Goal: Task Accomplishment & Management: Complete application form

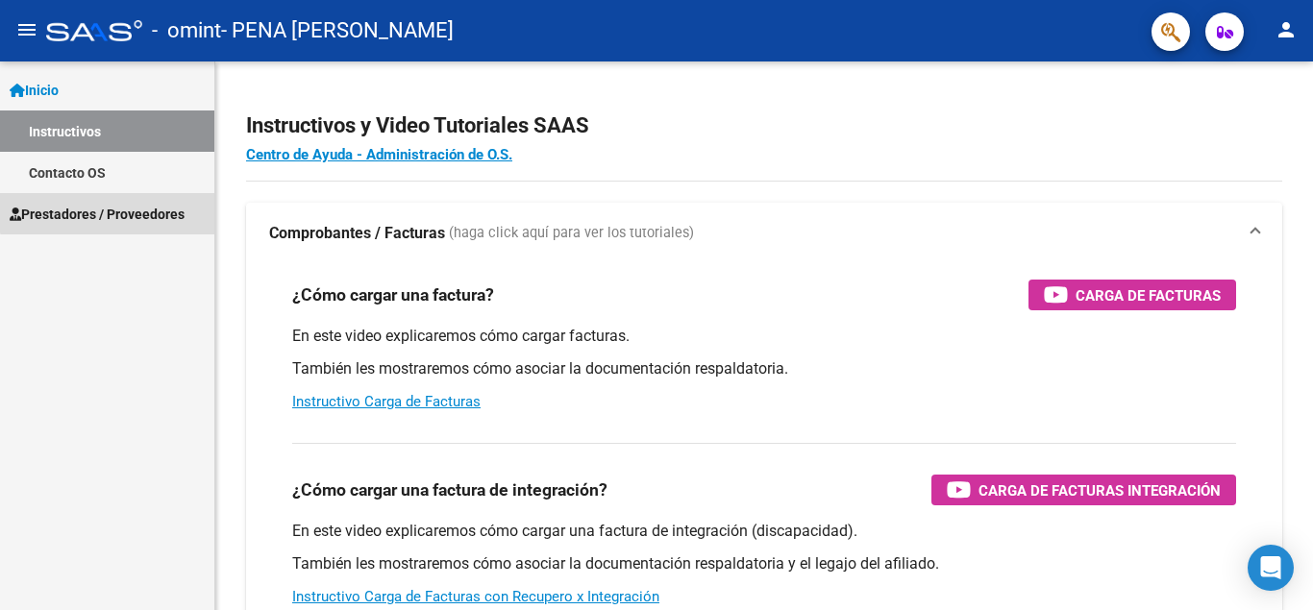
click at [121, 207] on span "Prestadores / Proveedores" at bounding box center [97, 214] width 175 height 21
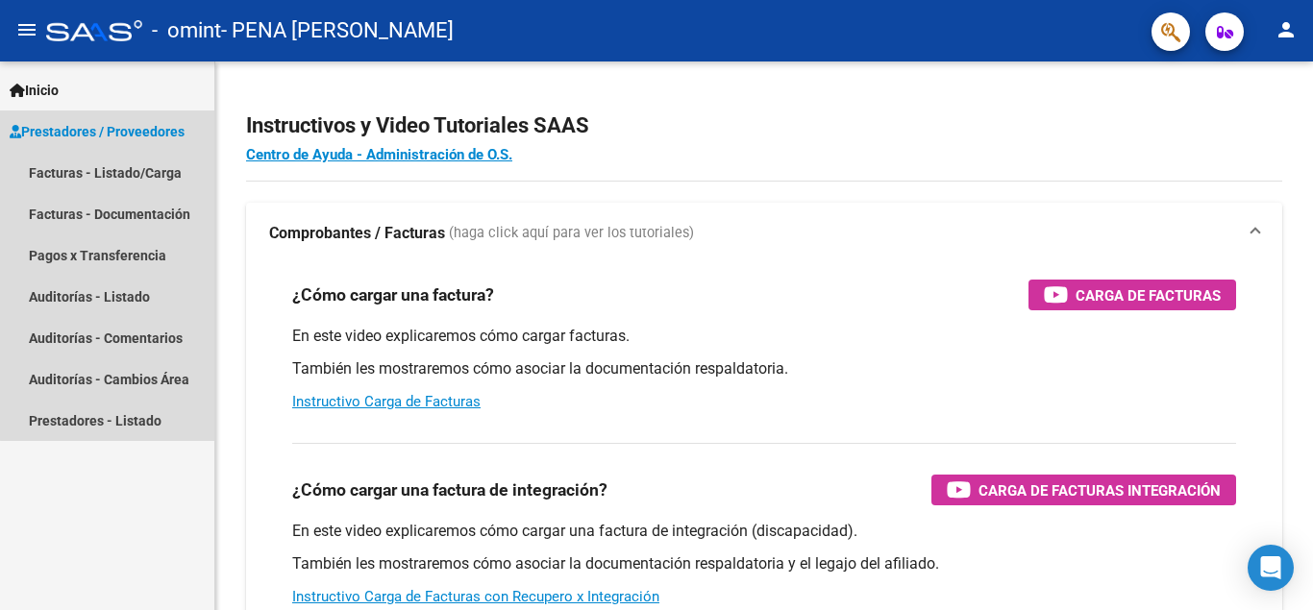
click at [130, 119] on link "Prestadores / Proveedores" at bounding box center [107, 131] width 214 height 41
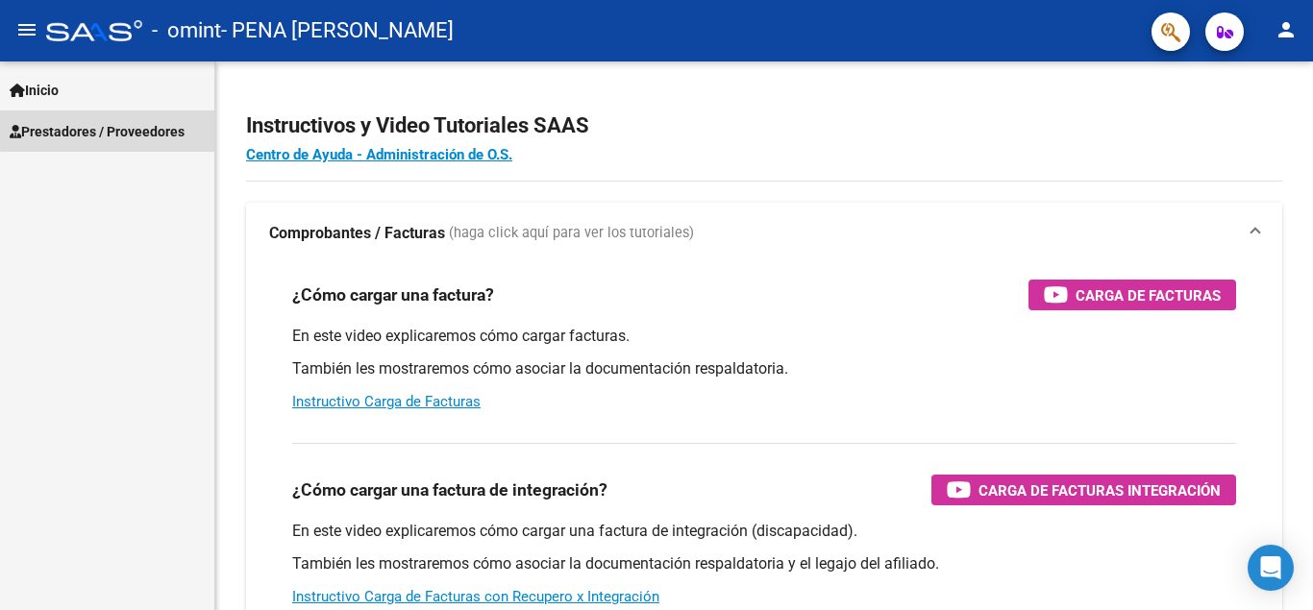
click at [130, 119] on link "Prestadores / Proveedores" at bounding box center [107, 131] width 214 height 41
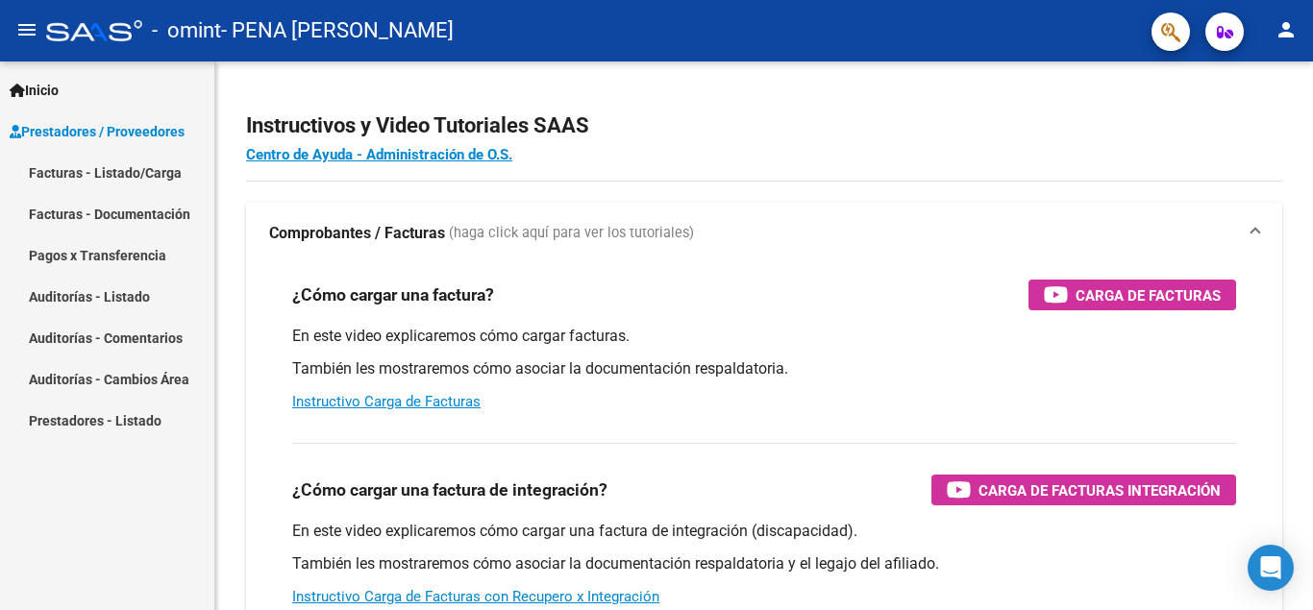
click at [114, 167] on link "Facturas - Listado/Carga" at bounding box center [107, 172] width 214 height 41
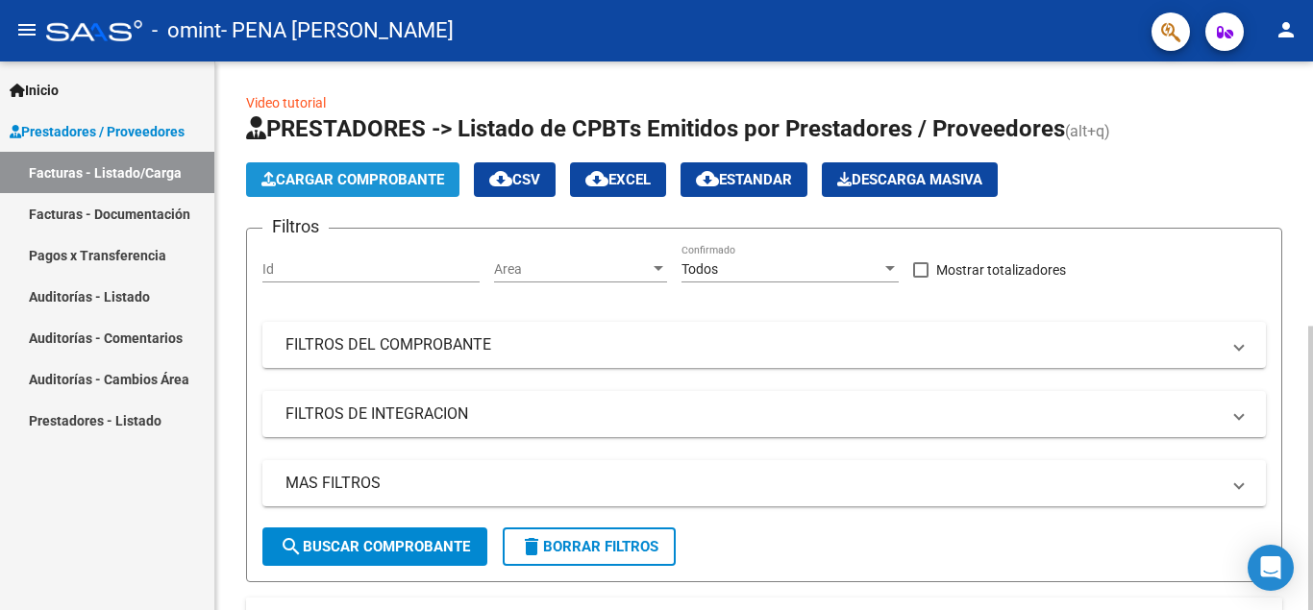
click at [391, 180] on span "Cargar Comprobante" at bounding box center [352, 179] width 183 height 17
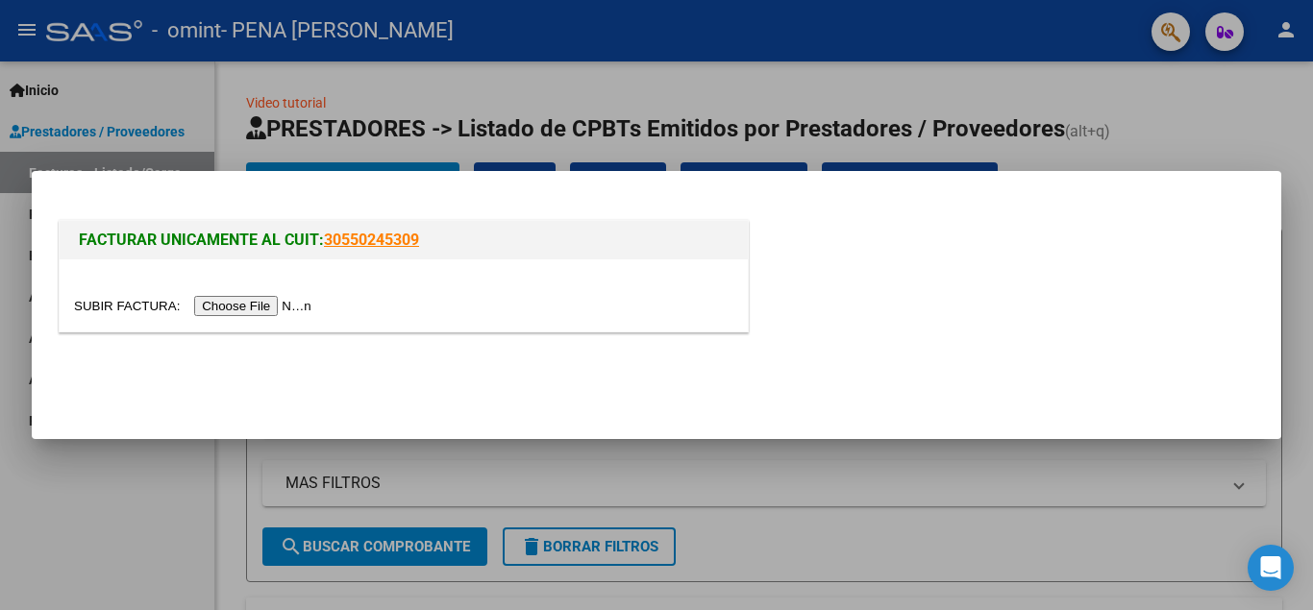
click at [109, 307] on input "file" at bounding box center [195, 306] width 243 height 20
click at [111, 306] on input "file" at bounding box center [195, 306] width 243 height 20
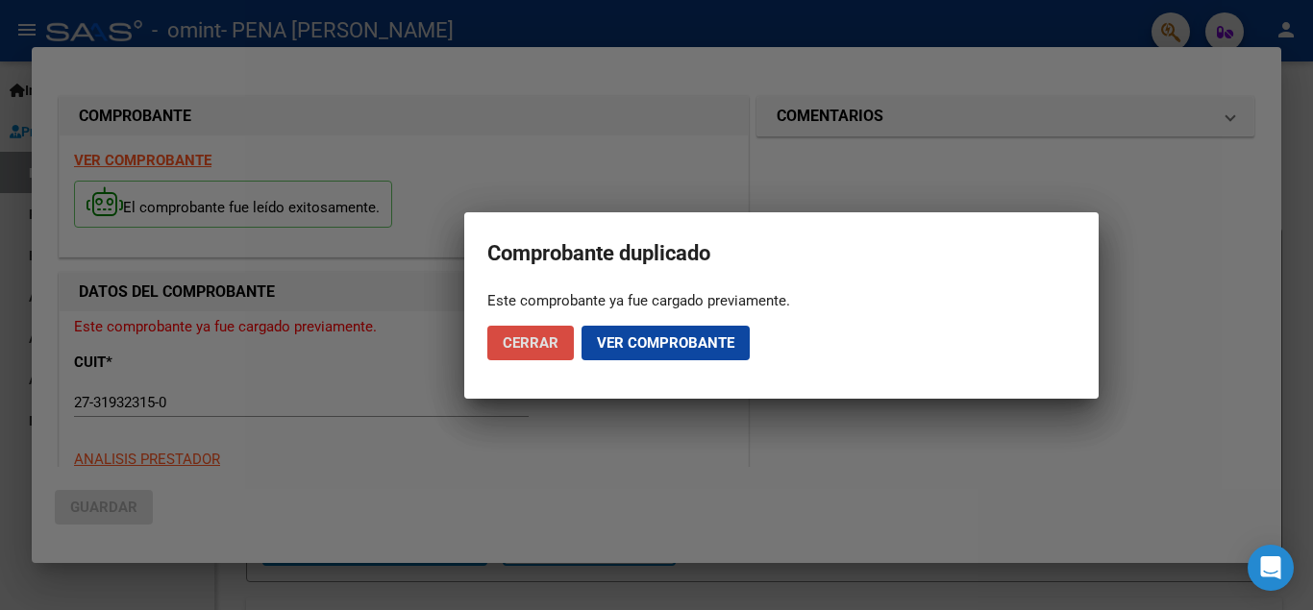
click at [562, 334] on button "Cerrar" at bounding box center [530, 343] width 86 height 35
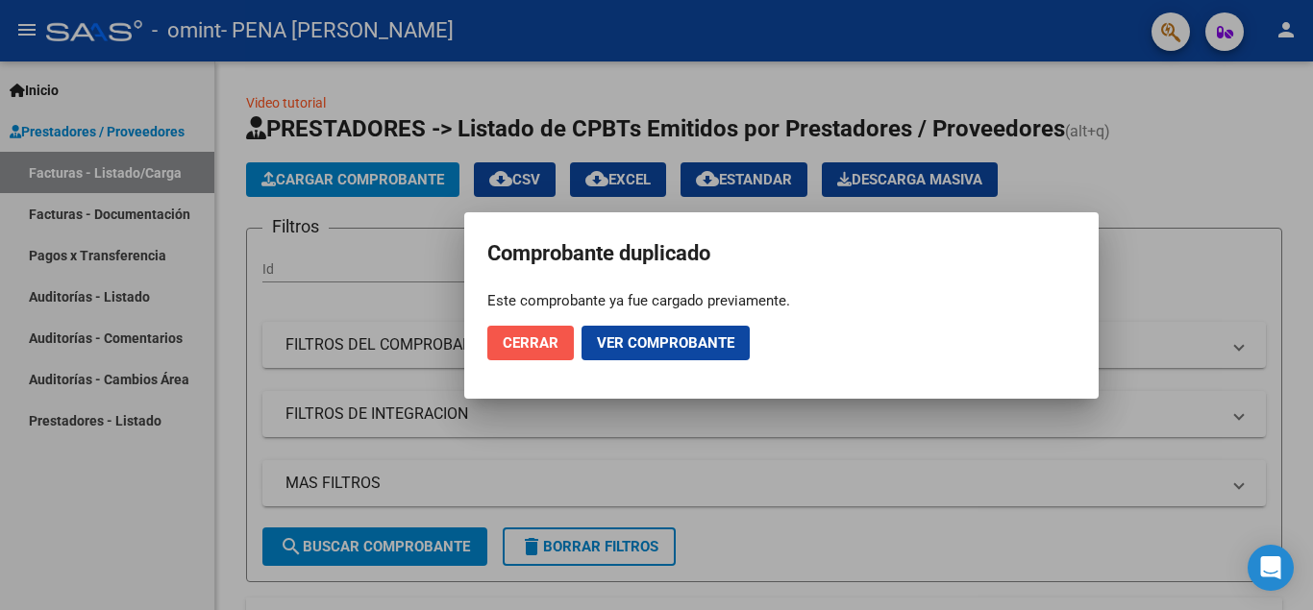
click at [562, 334] on button "Cerrar" at bounding box center [530, 343] width 86 height 35
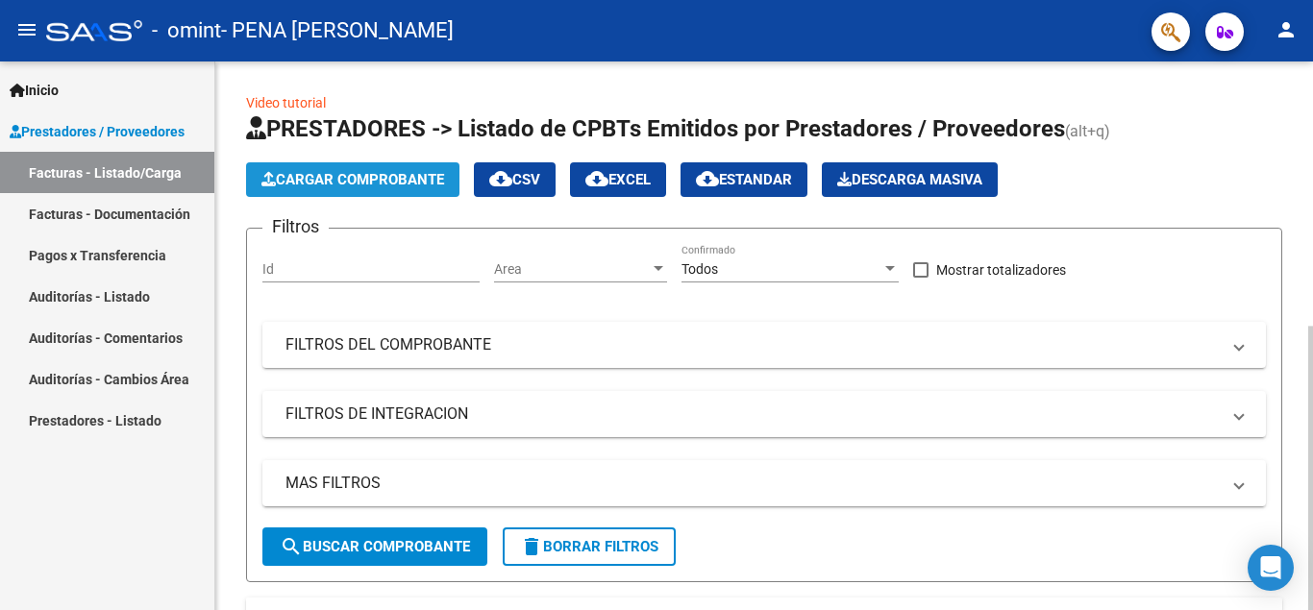
click at [419, 177] on span "Cargar Comprobante" at bounding box center [352, 179] width 183 height 17
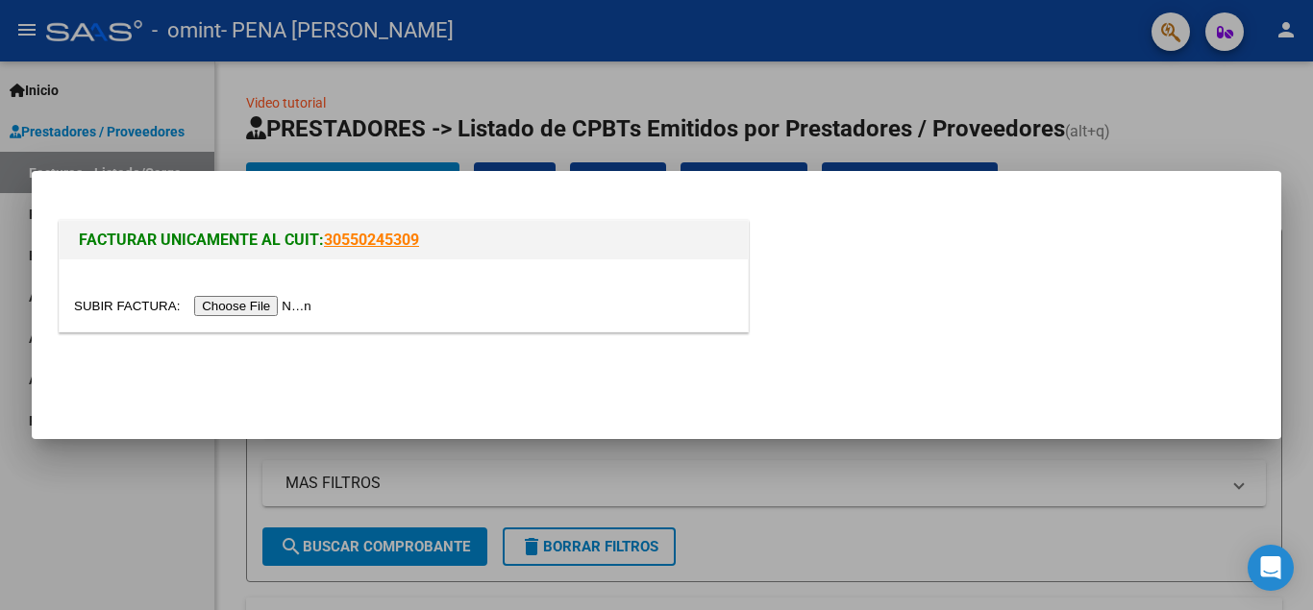
click at [109, 299] on input "file" at bounding box center [195, 306] width 243 height 20
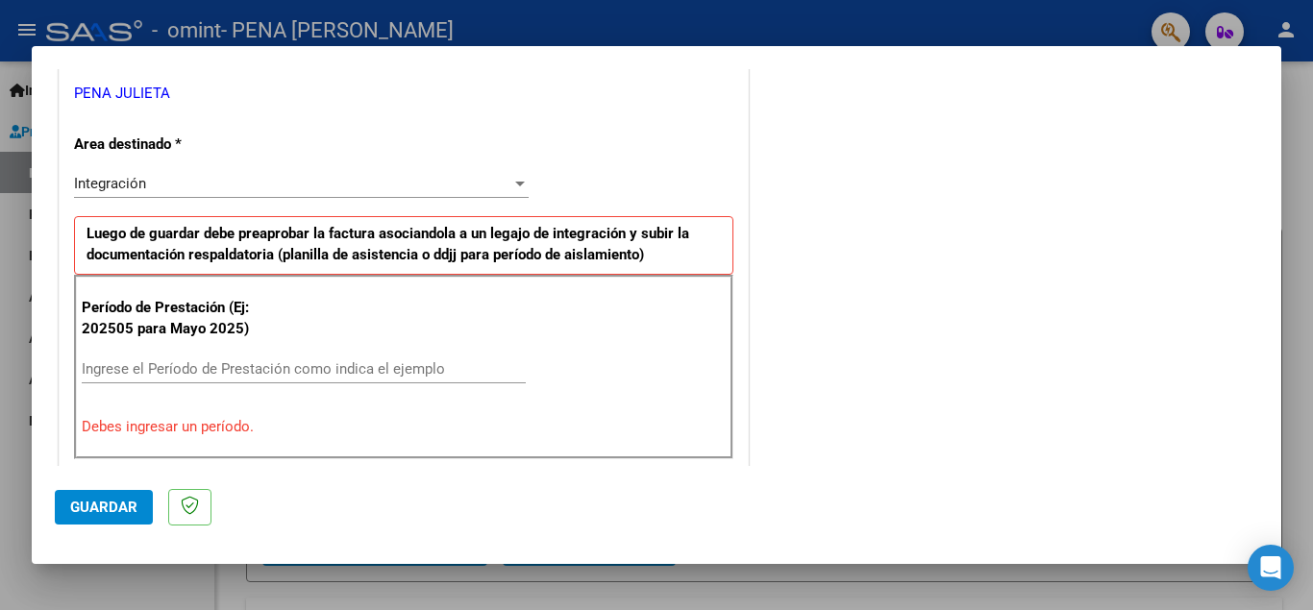
scroll to position [419, 0]
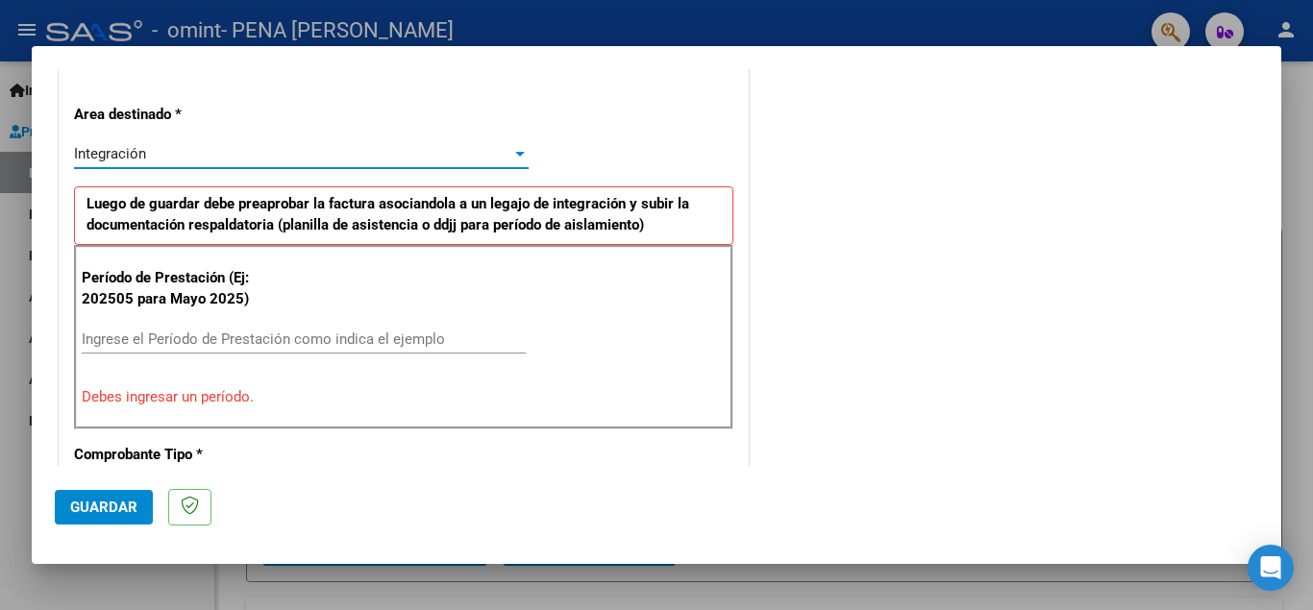
click at [519, 152] on div at bounding box center [520, 154] width 10 height 5
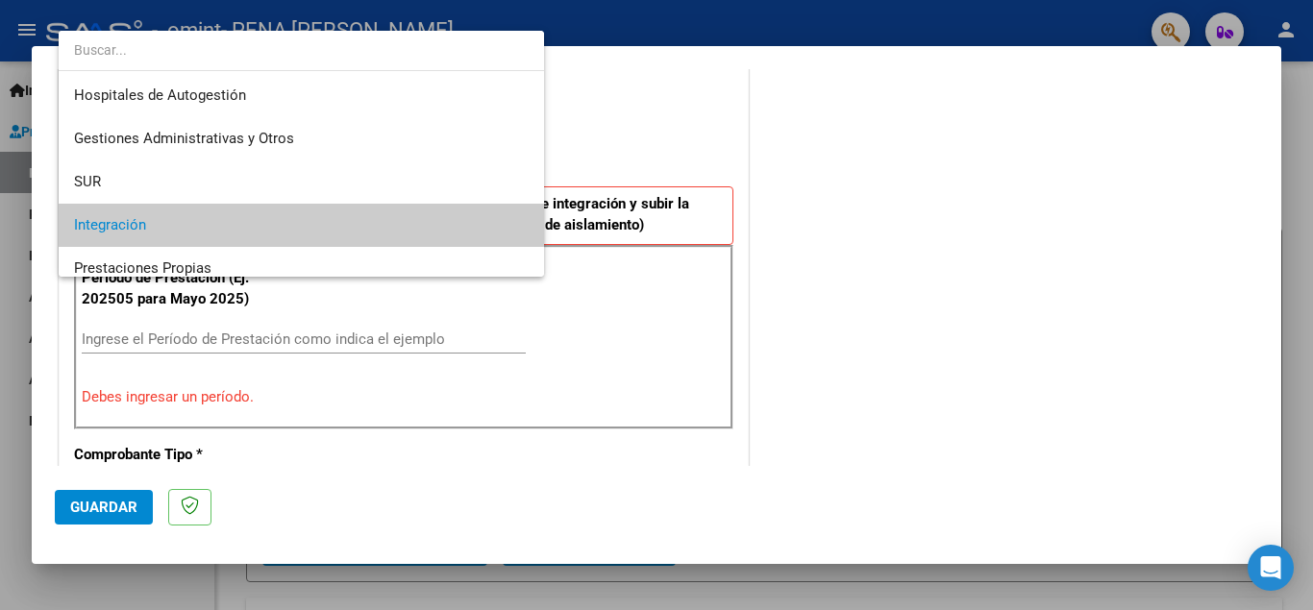
scroll to position [71, 0]
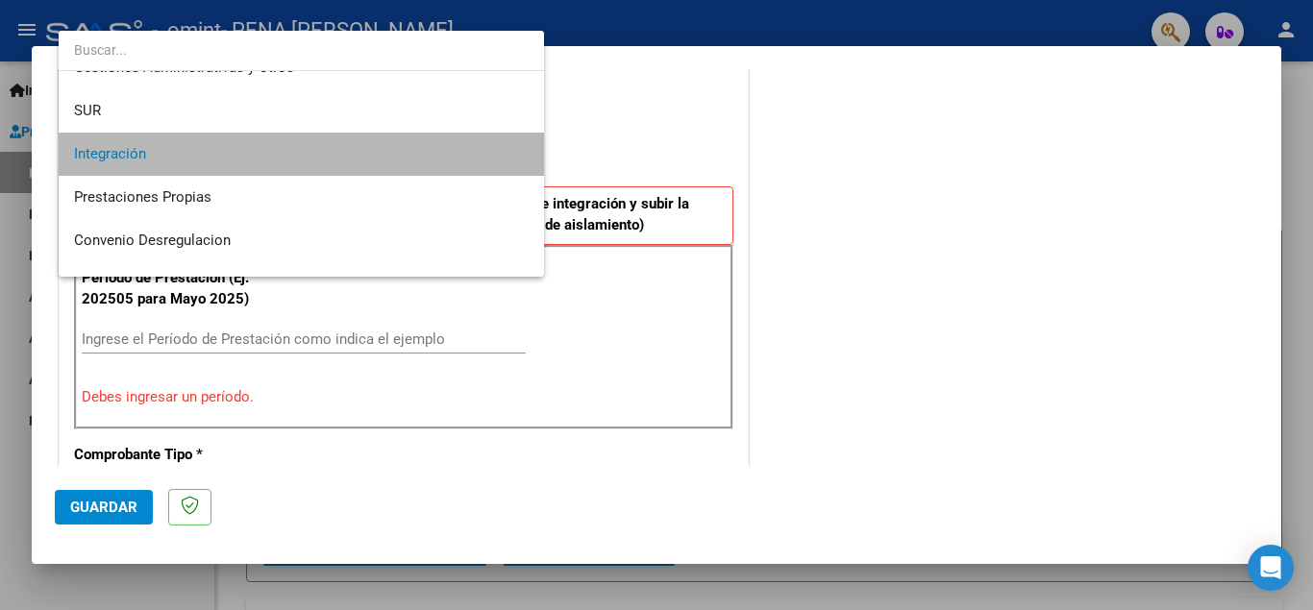
click at [519, 152] on span "Integración" at bounding box center [301, 154] width 455 height 43
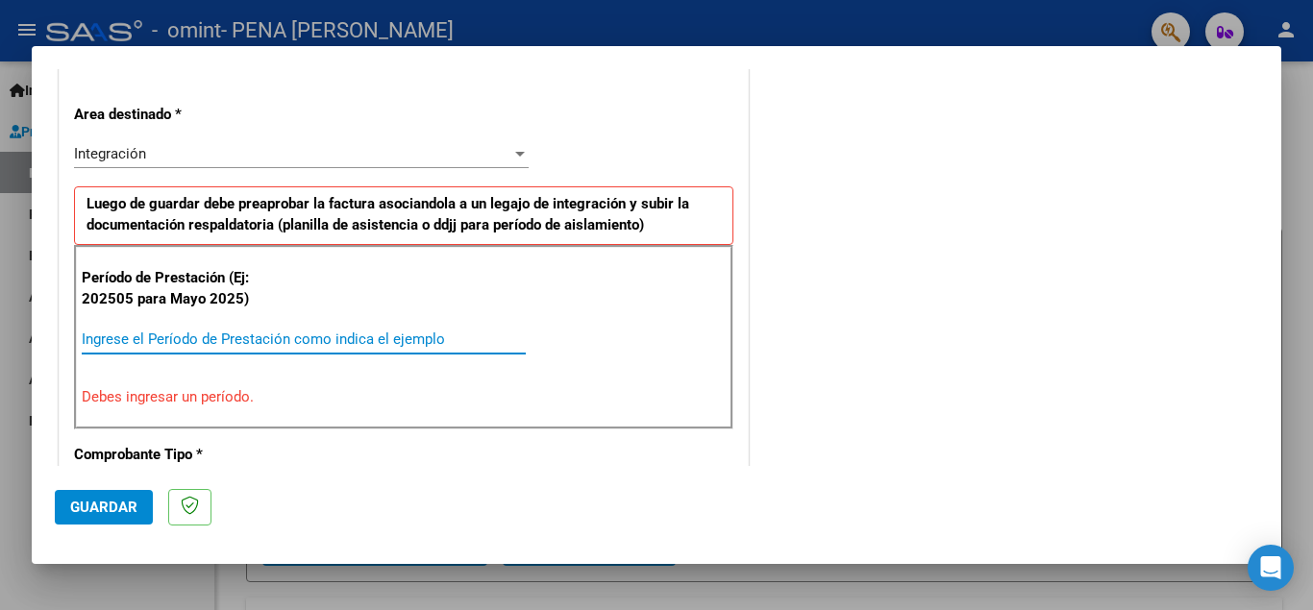
click at [223, 345] on input "Ingrese el Período de Prestación como indica el ejemplo" at bounding box center [304, 339] width 444 height 17
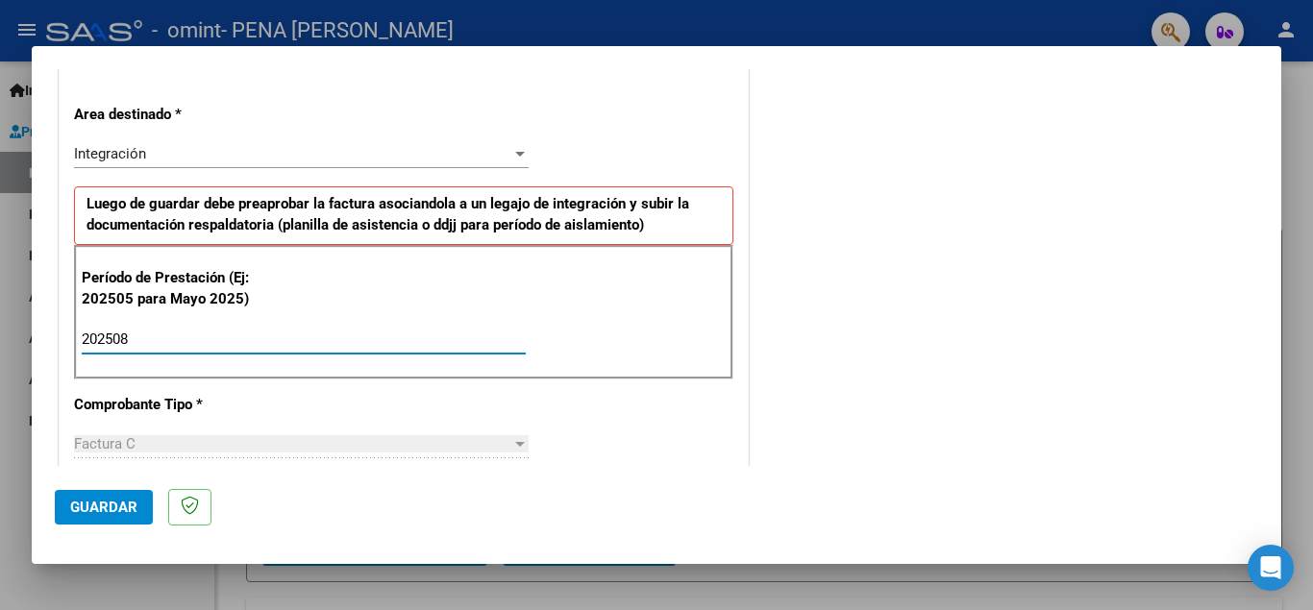
type input "202508"
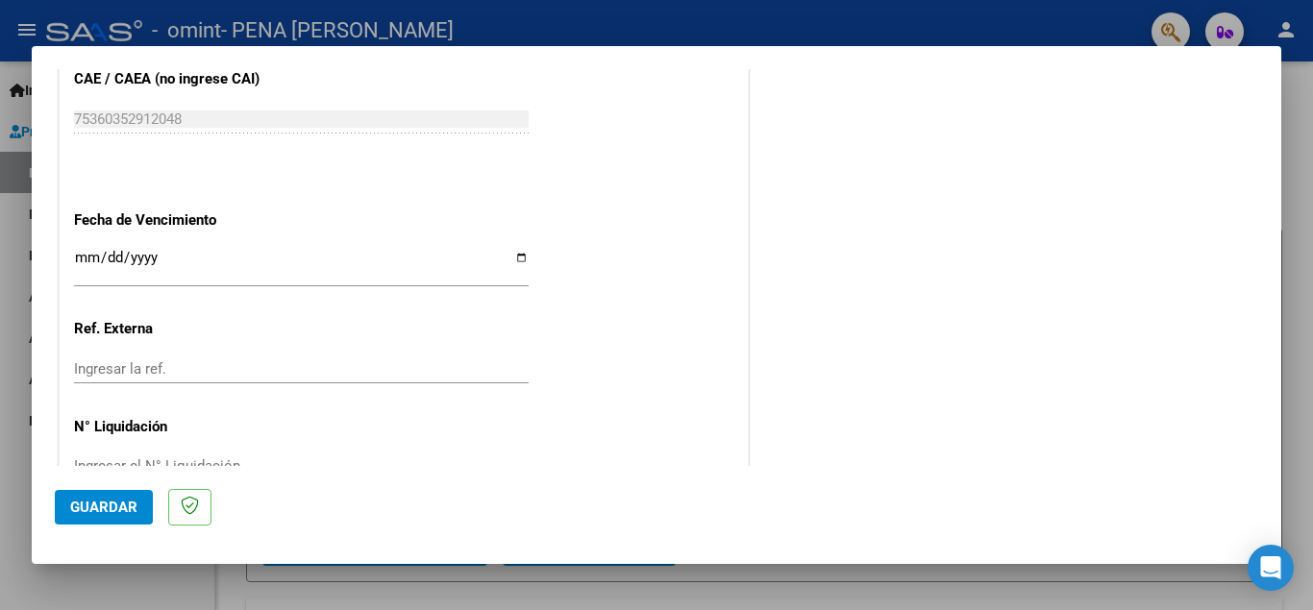
scroll to position [1270, 0]
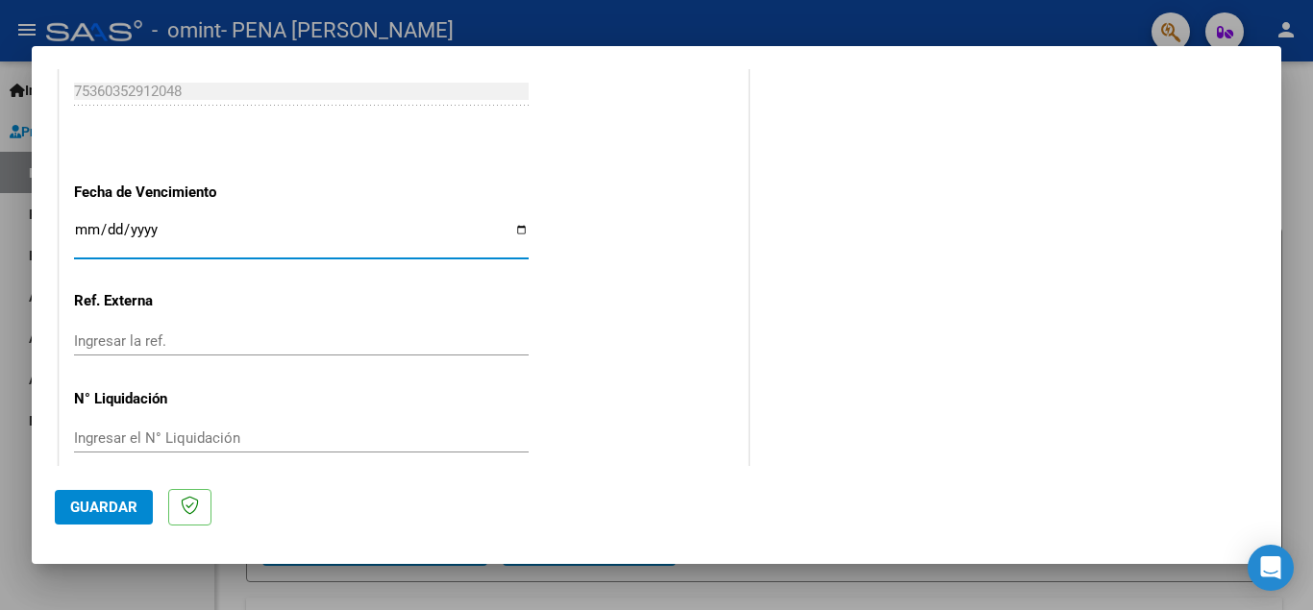
click at [515, 222] on input "Ingresar la fecha" at bounding box center [301, 237] width 455 height 31
type input "[DATE]"
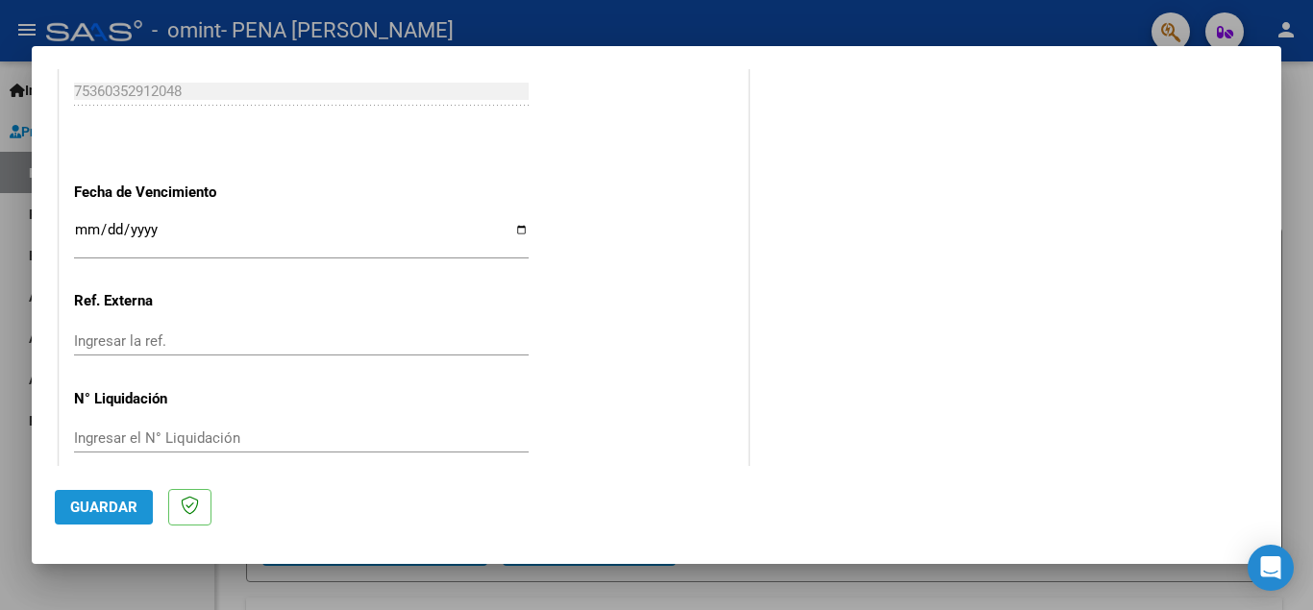
click at [86, 506] on span "Guardar" at bounding box center [103, 507] width 67 height 17
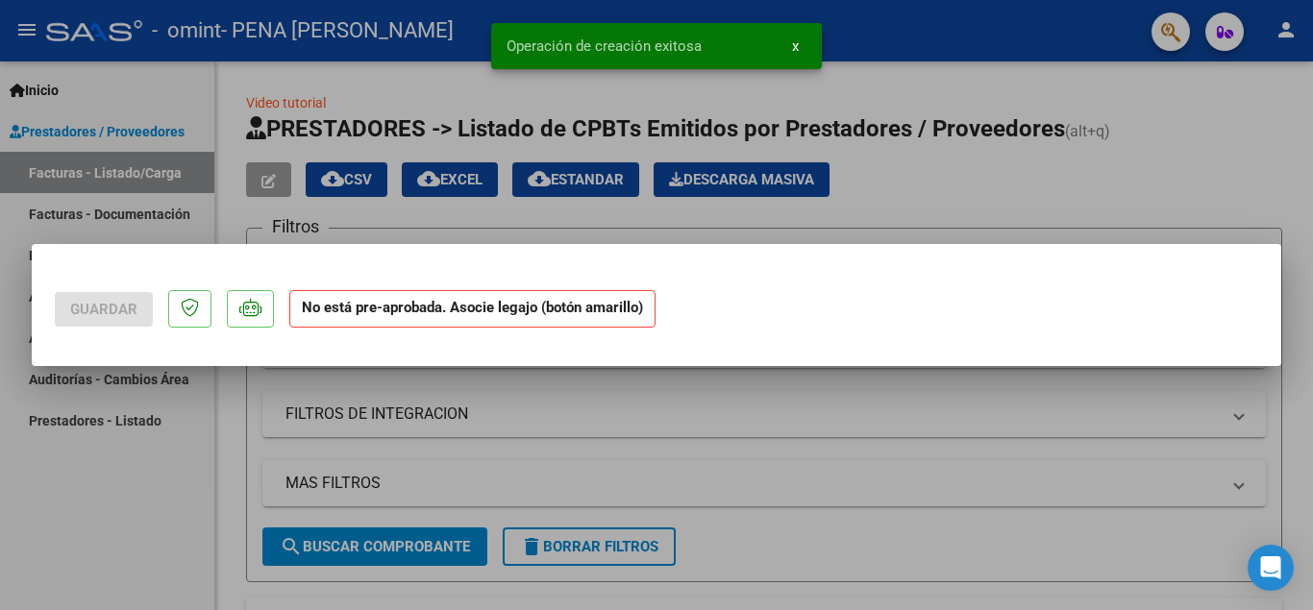
scroll to position [0, 0]
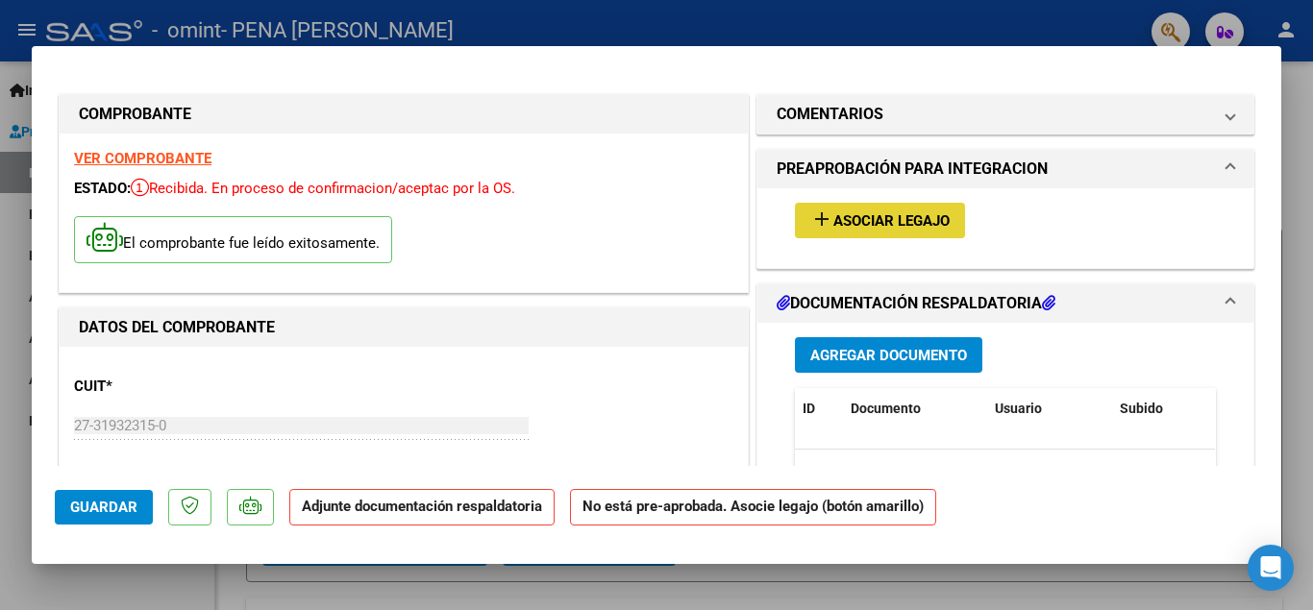
click at [895, 225] on span "Asociar Legajo" at bounding box center [891, 220] width 116 height 17
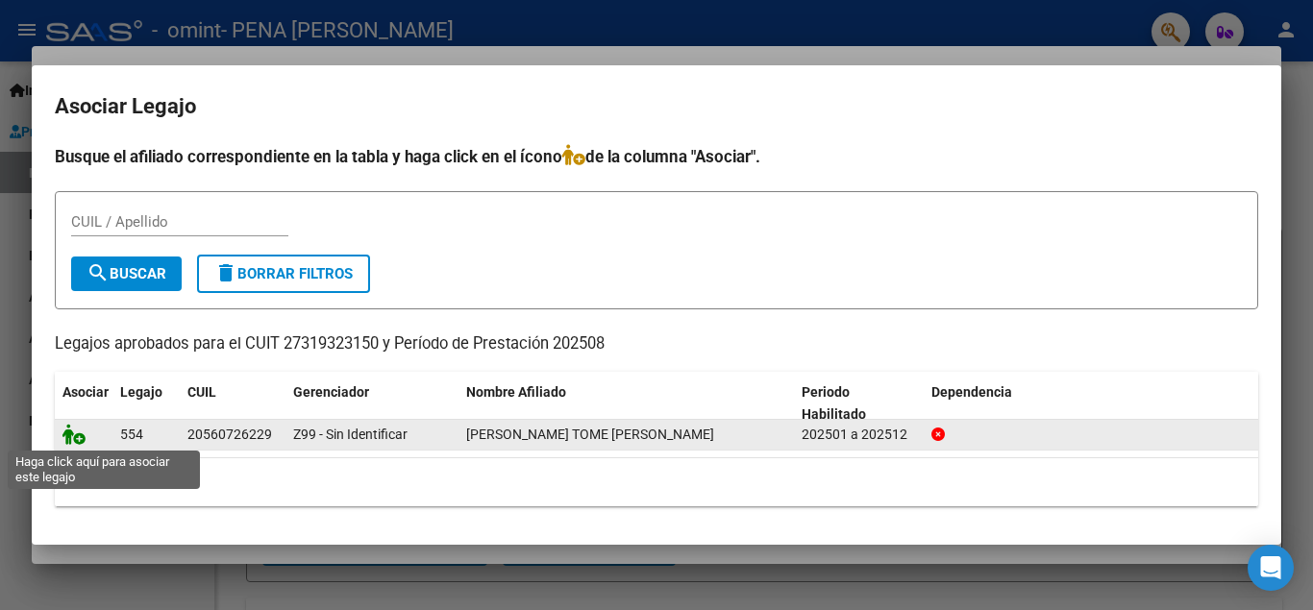
click at [73, 438] on icon at bounding box center [73, 434] width 23 height 21
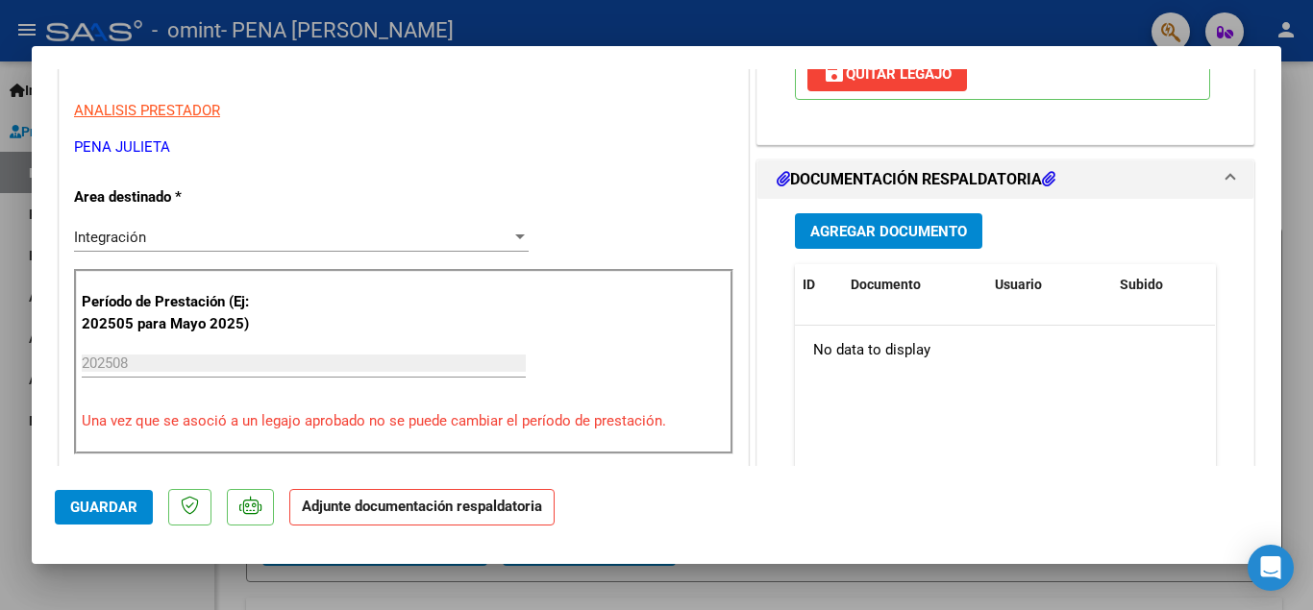
scroll to position [368, 0]
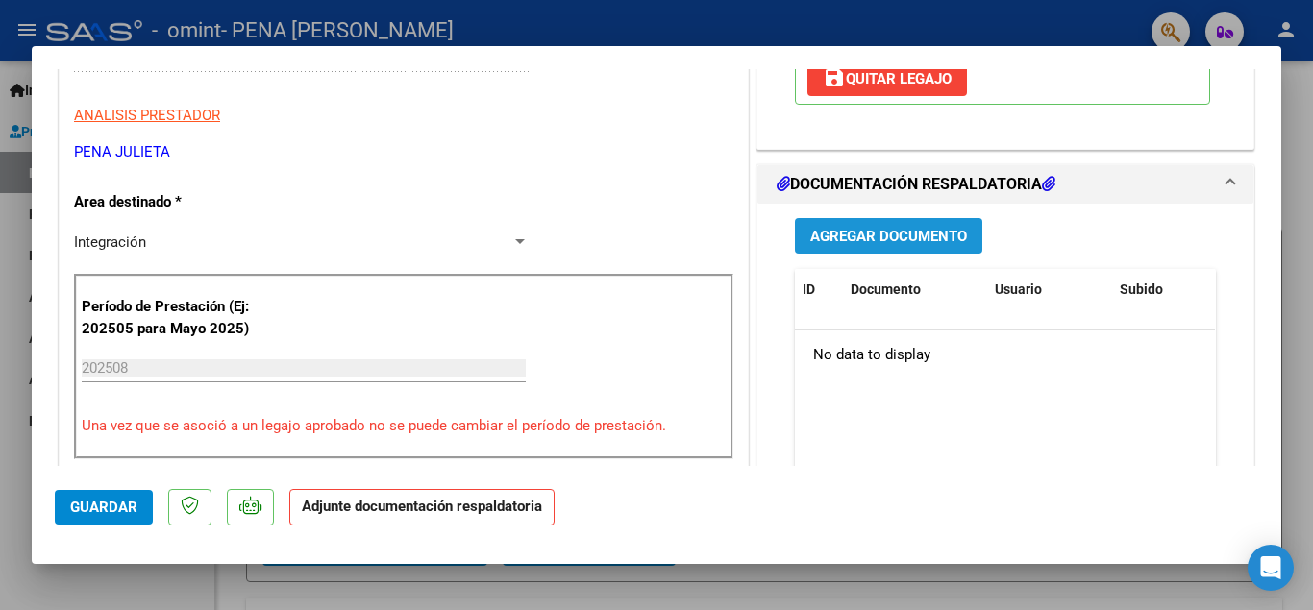
click at [890, 234] on span "Agregar Documento" at bounding box center [888, 236] width 157 height 17
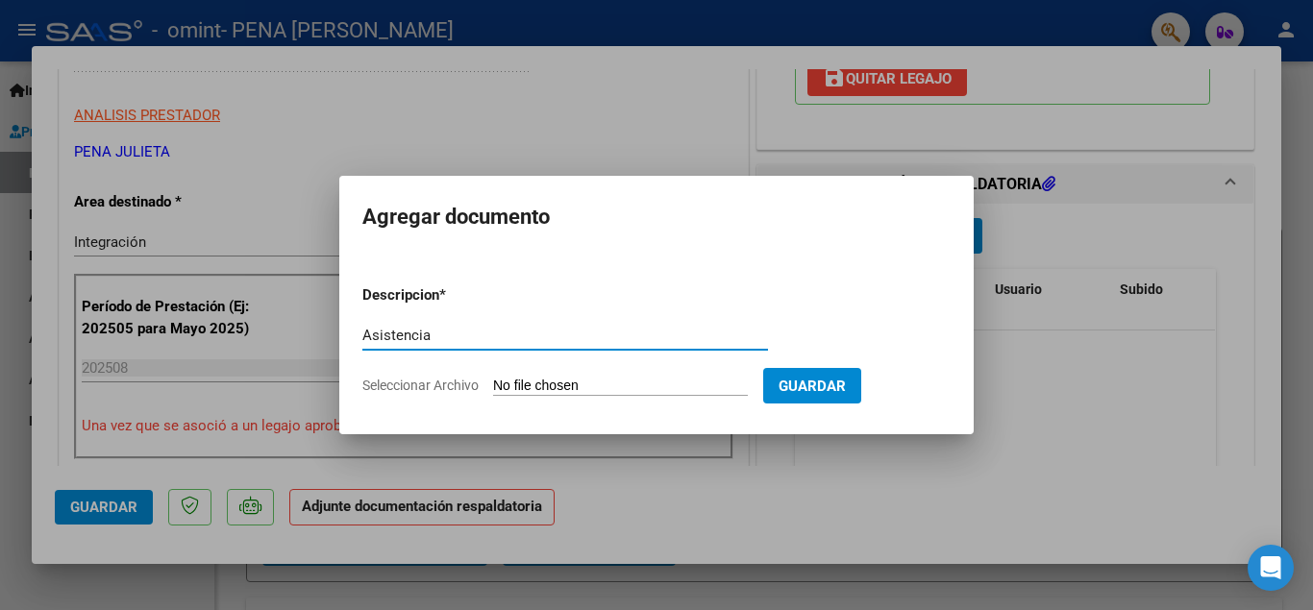
type input "Asistencia"
click at [549, 381] on input "Seleccionar Archivo" at bounding box center [620, 387] width 255 height 18
type input "C:\fakepath\ASISTENCIA [PERSON_NAME]- AGOSTO- PSI.pdf"
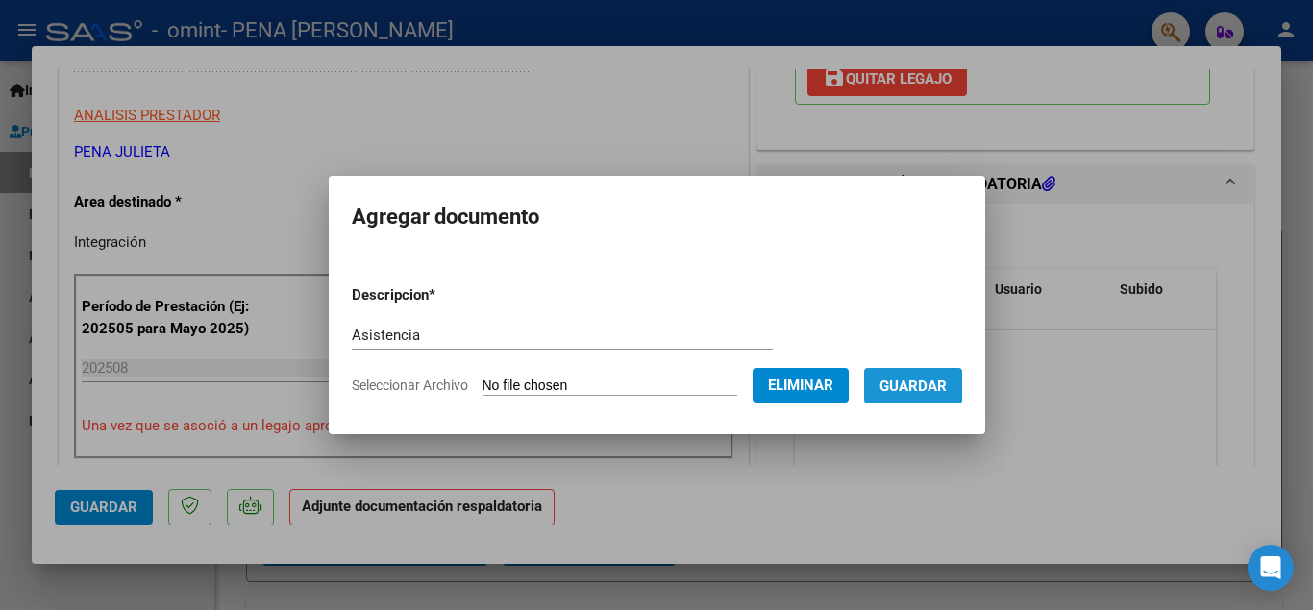
click at [936, 383] on span "Guardar" at bounding box center [912, 386] width 67 height 17
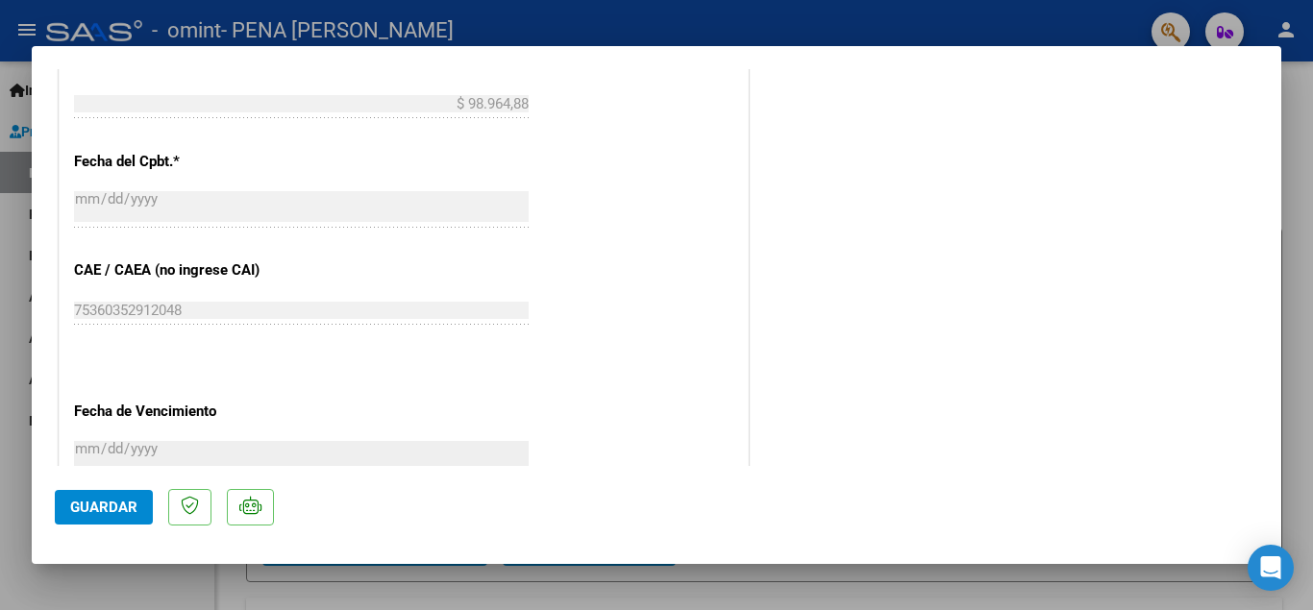
scroll to position [1084, 0]
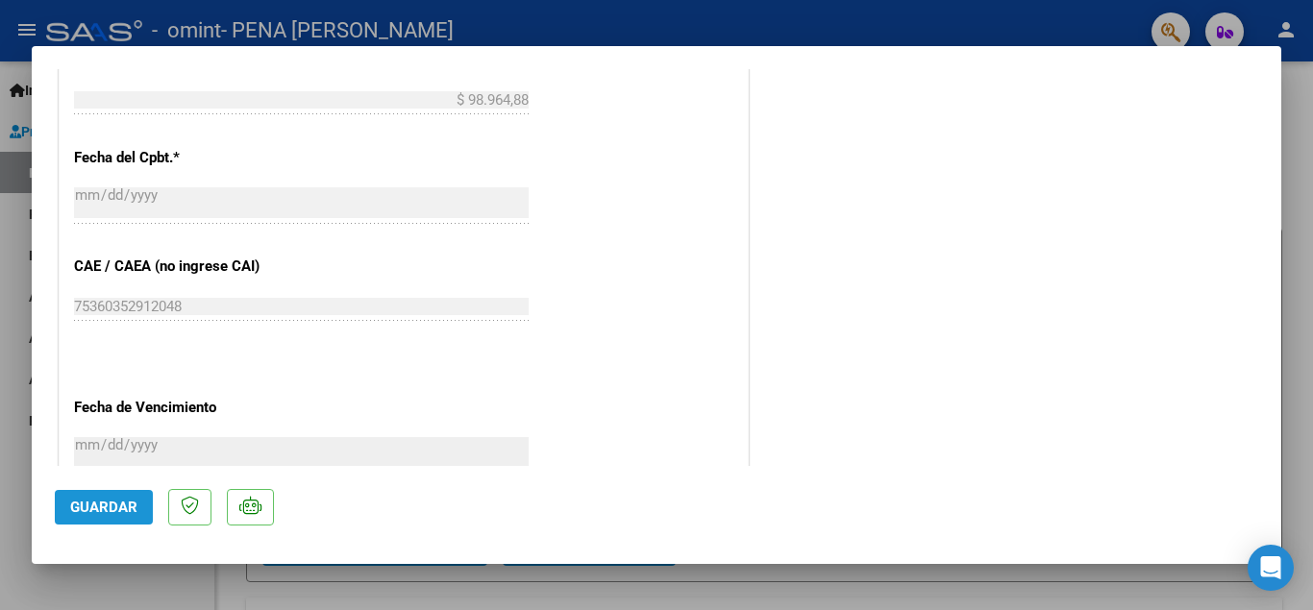
click at [111, 507] on span "Guardar" at bounding box center [103, 507] width 67 height 17
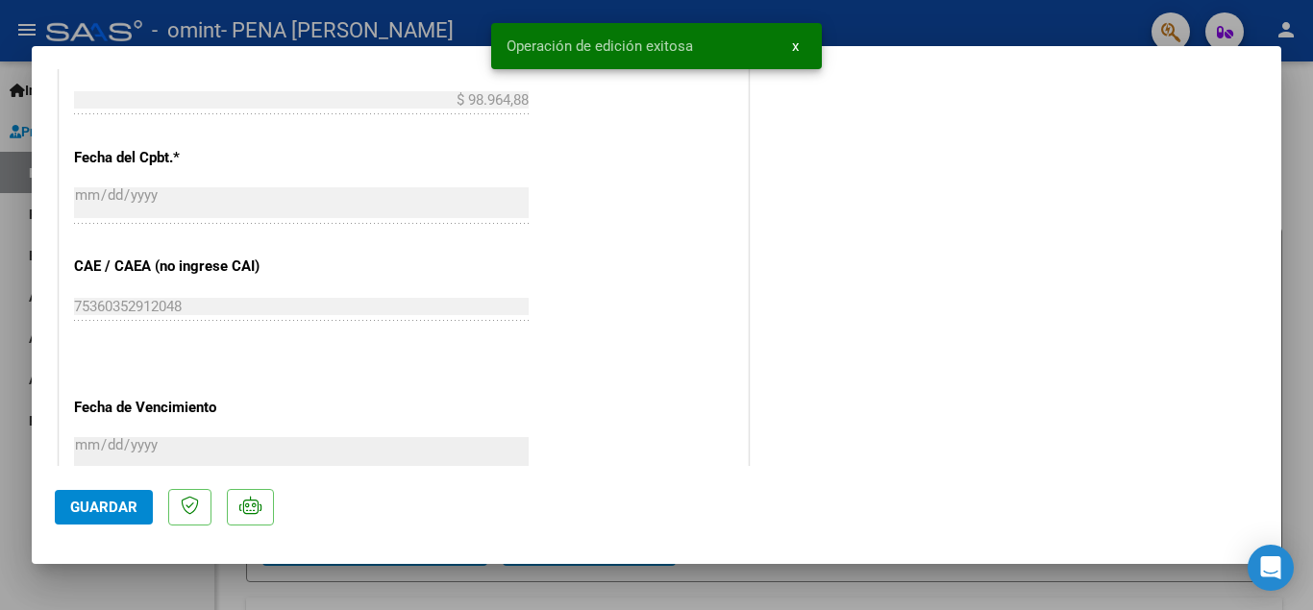
click at [1058, 16] on div at bounding box center [656, 305] width 1313 height 610
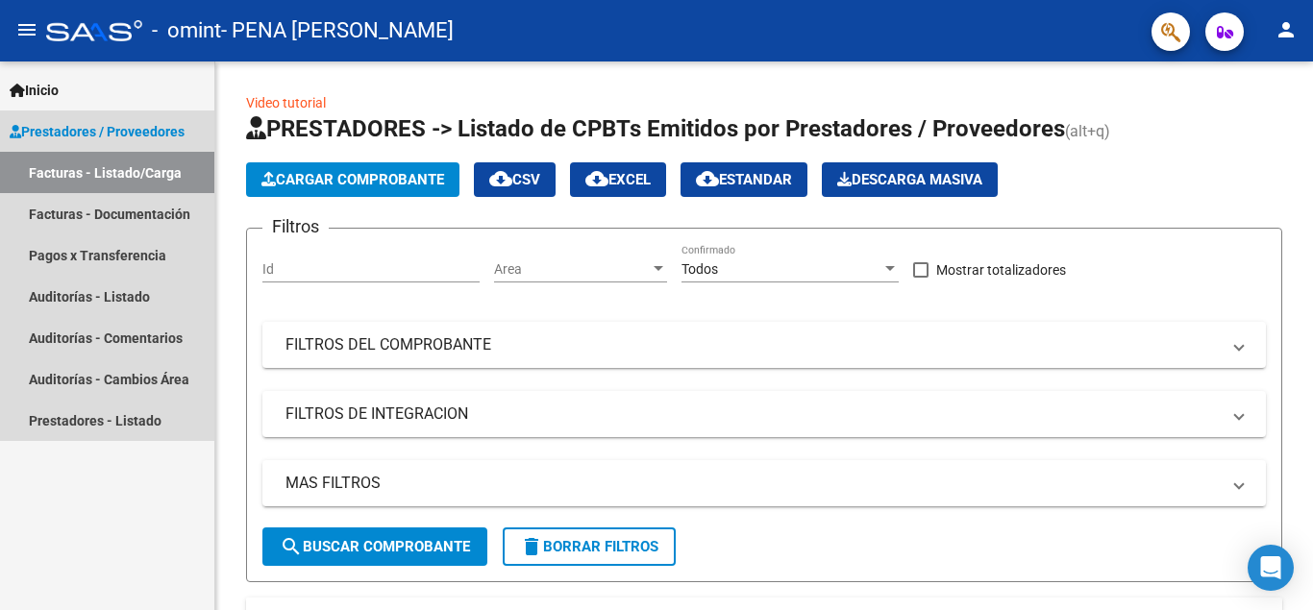
click at [137, 173] on link "Facturas - Listado/Carga" at bounding box center [107, 172] width 214 height 41
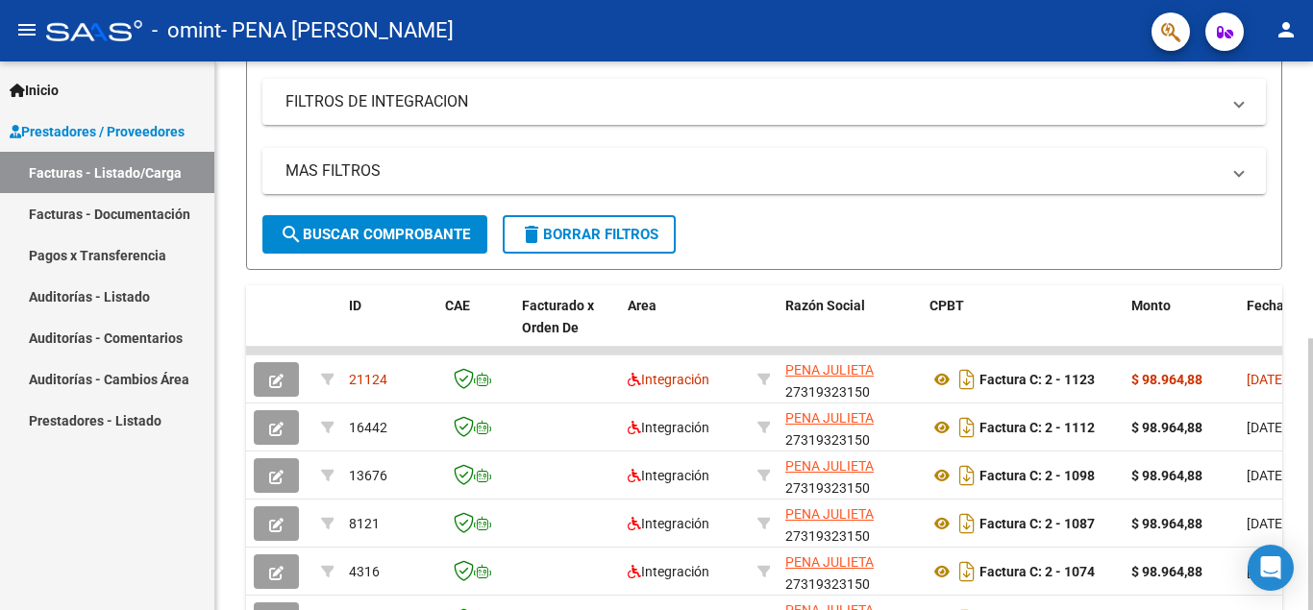
scroll to position [324, 0]
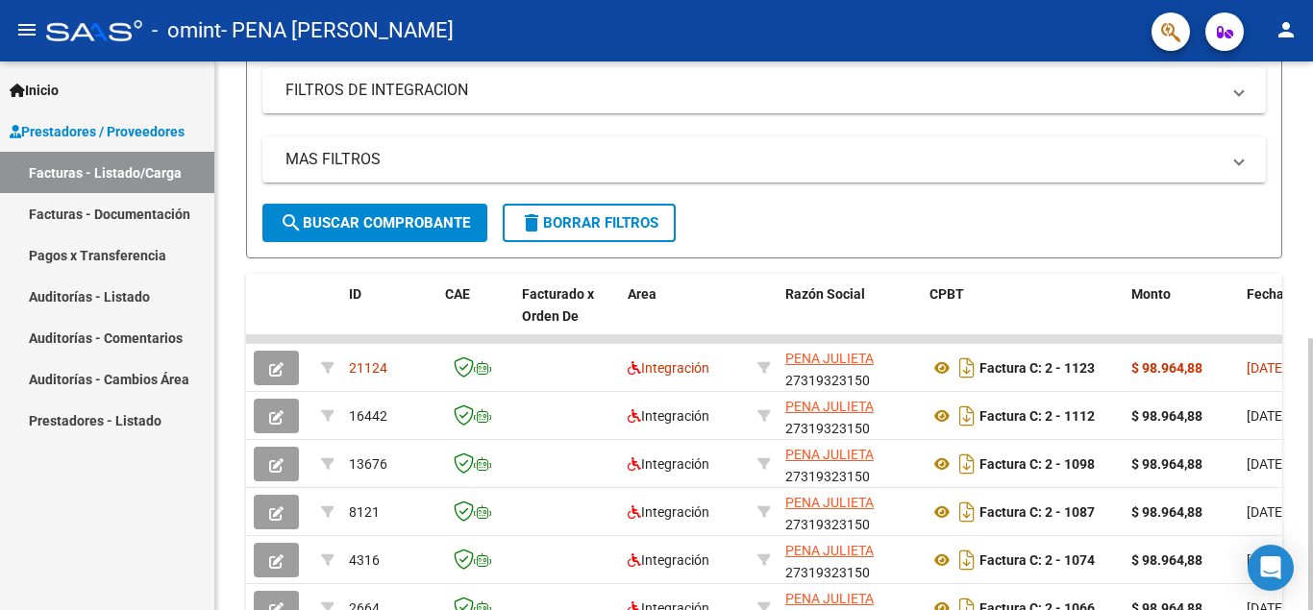
click at [1304, 309] on div "Video tutorial PRESTADORES -> Listado de CPBTs Emitidos por Prestadores / Prove…" at bounding box center [766, 291] width 1102 height 1107
